Goal: Find contact information: Find contact information

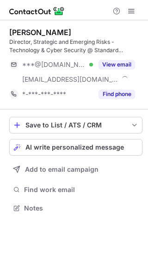
scroll to position [201, 148]
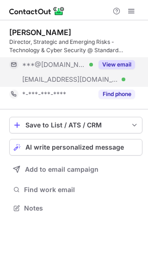
click at [58, 82] on span "***@sc.com" at bounding box center [70, 79] width 96 height 8
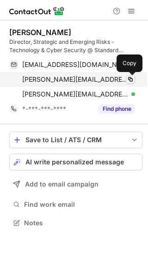
click at [132, 79] on span at bounding box center [129, 79] width 7 height 7
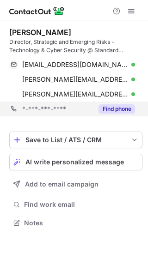
scroll to position [216, 148]
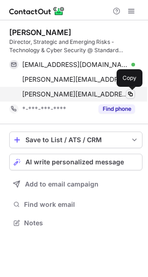
click at [129, 95] on span at bounding box center [129, 93] width 7 height 7
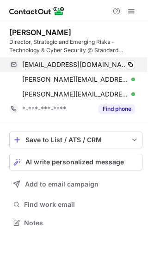
scroll to position [216, 148]
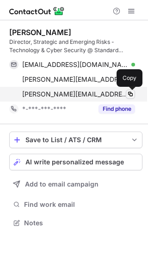
click at [132, 93] on span at bounding box center [129, 93] width 7 height 7
